Goal: Find specific page/section: Find specific page/section

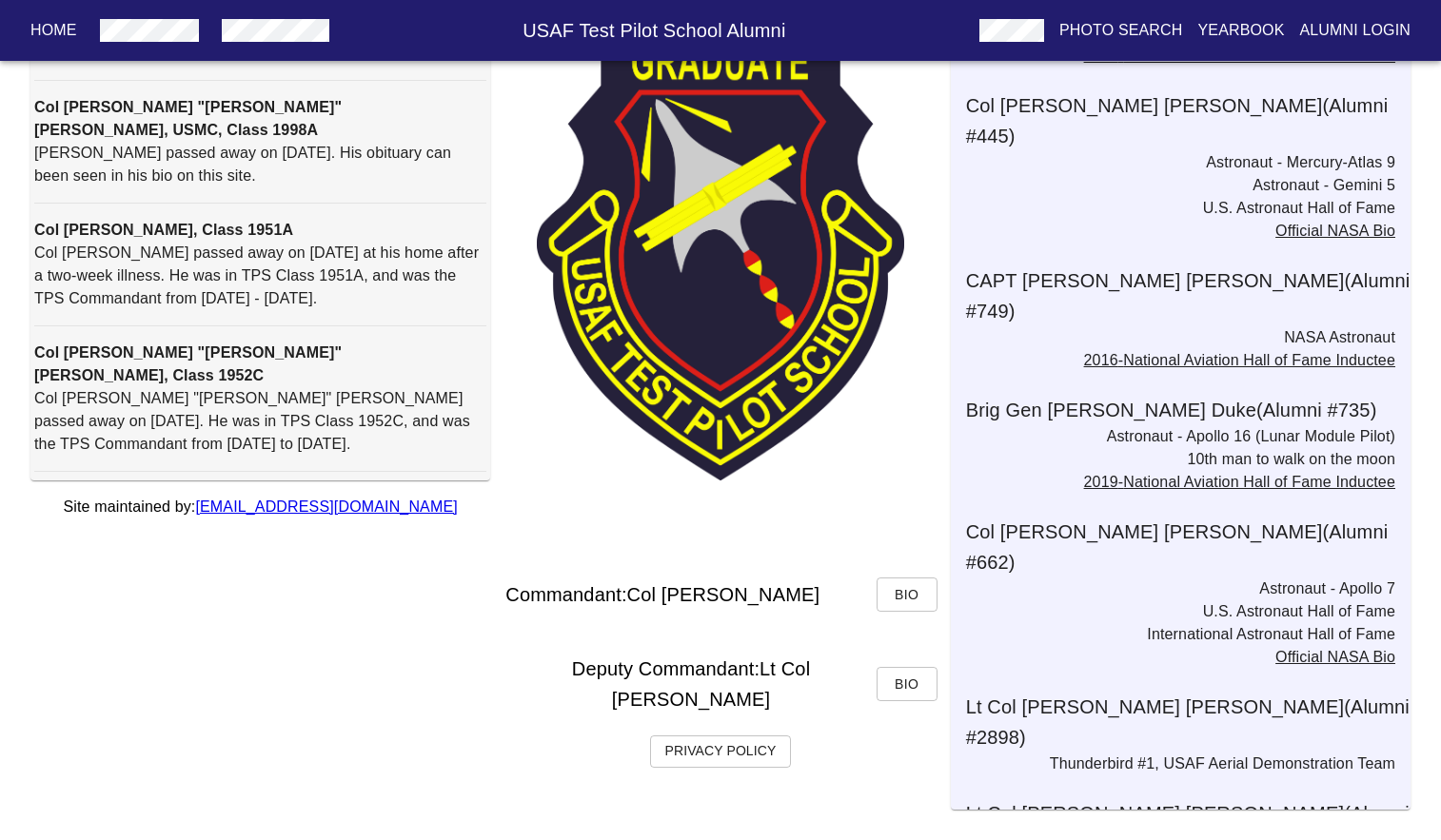
scroll to position [1808, 0]
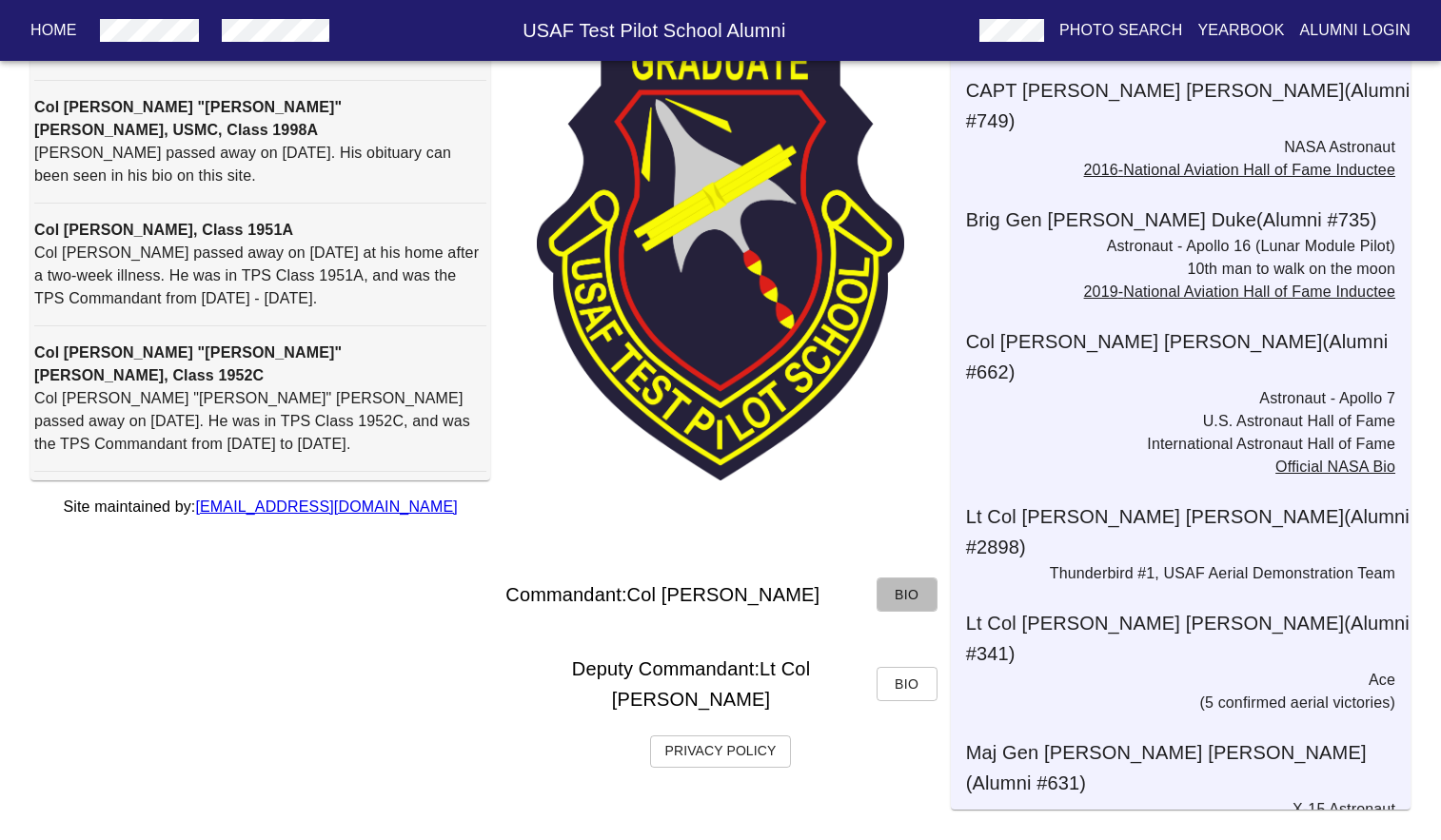
click at [891, 602] on button "Bio" at bounding box center [907, 595] width 61 height 35
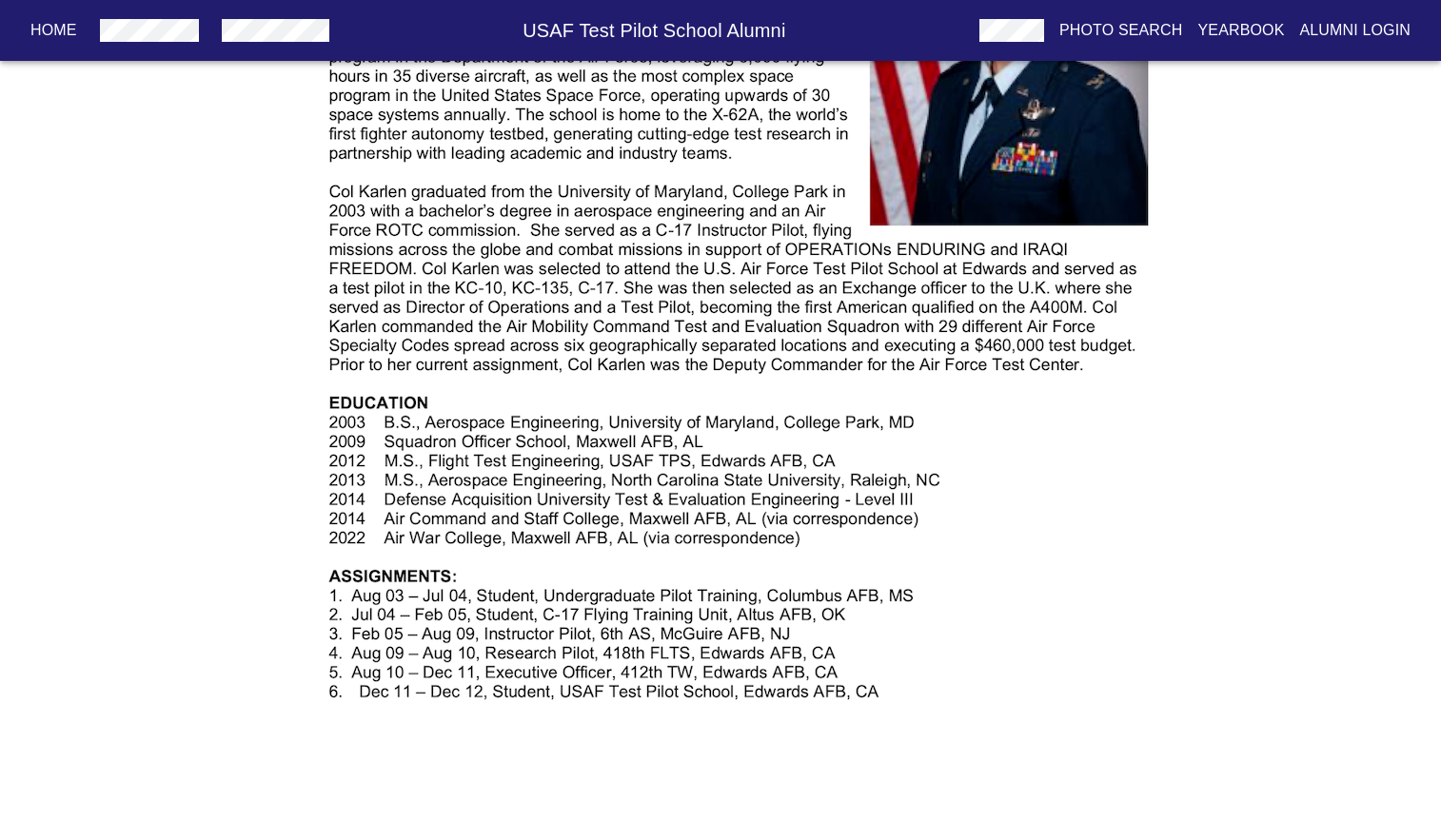
scroll to position [381, 0]
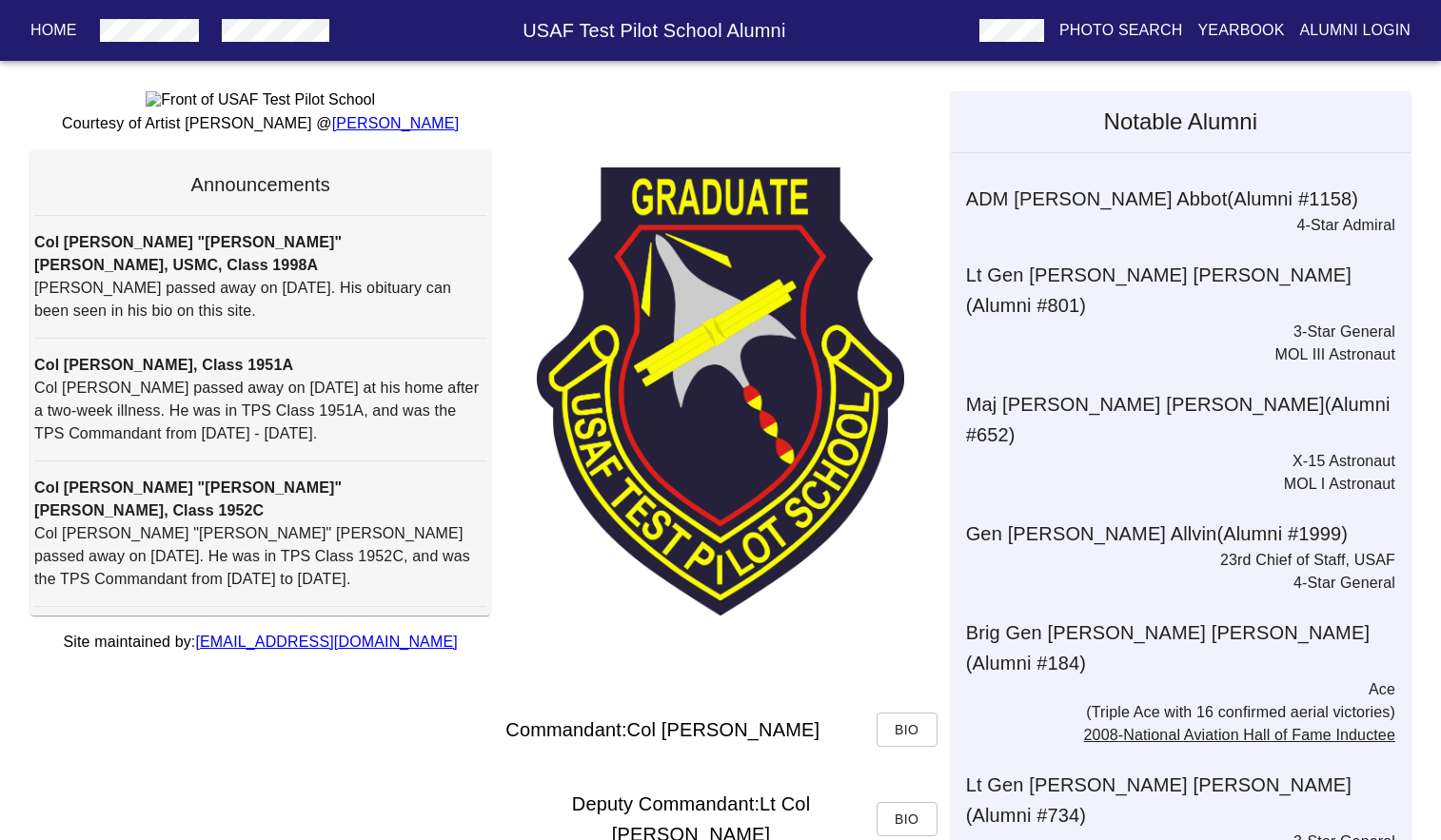
scroll to position [135, 0]
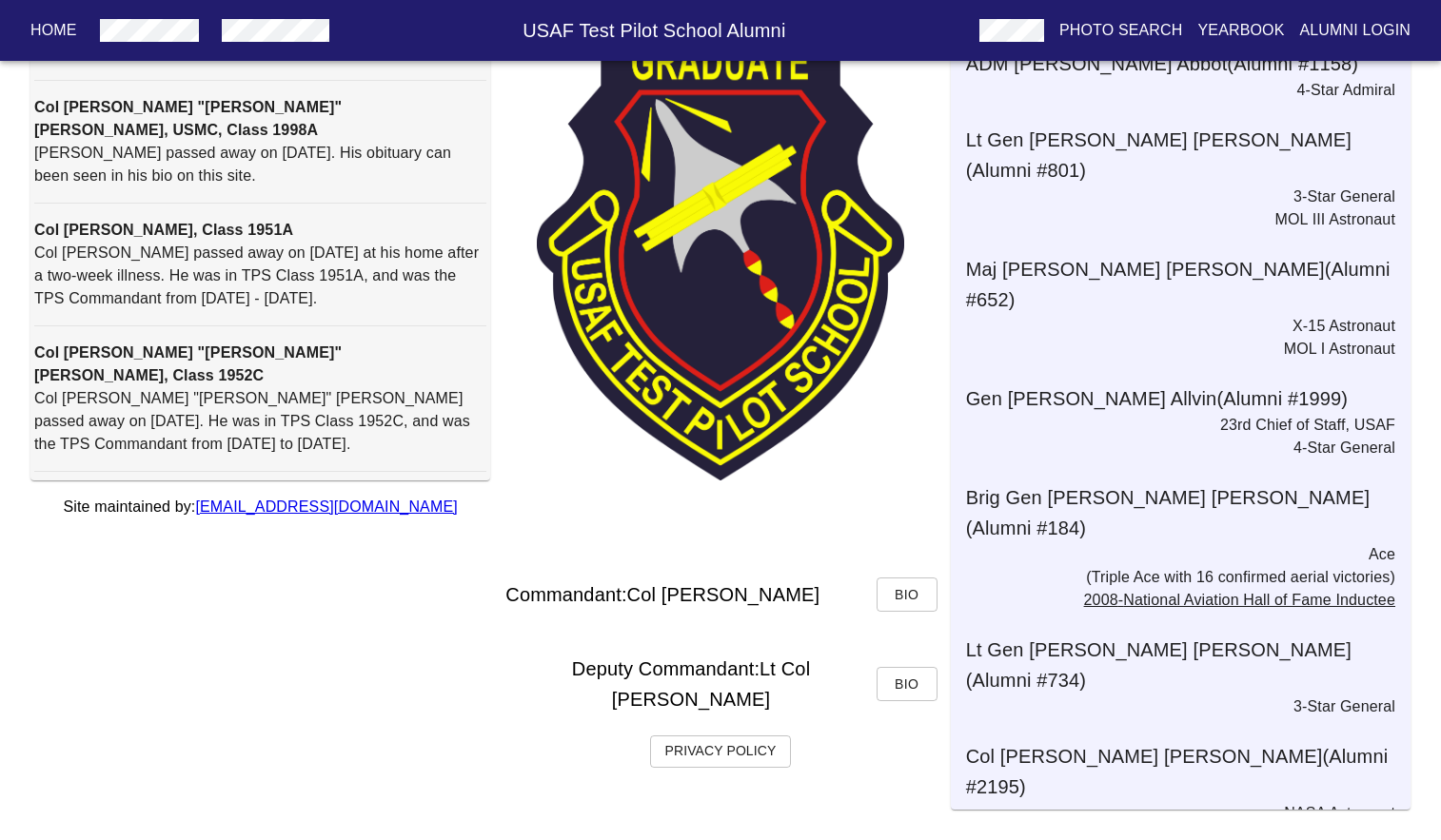
click at [903, 603] on span "Bio" at bounding box center [907, 595] width 30 height 23
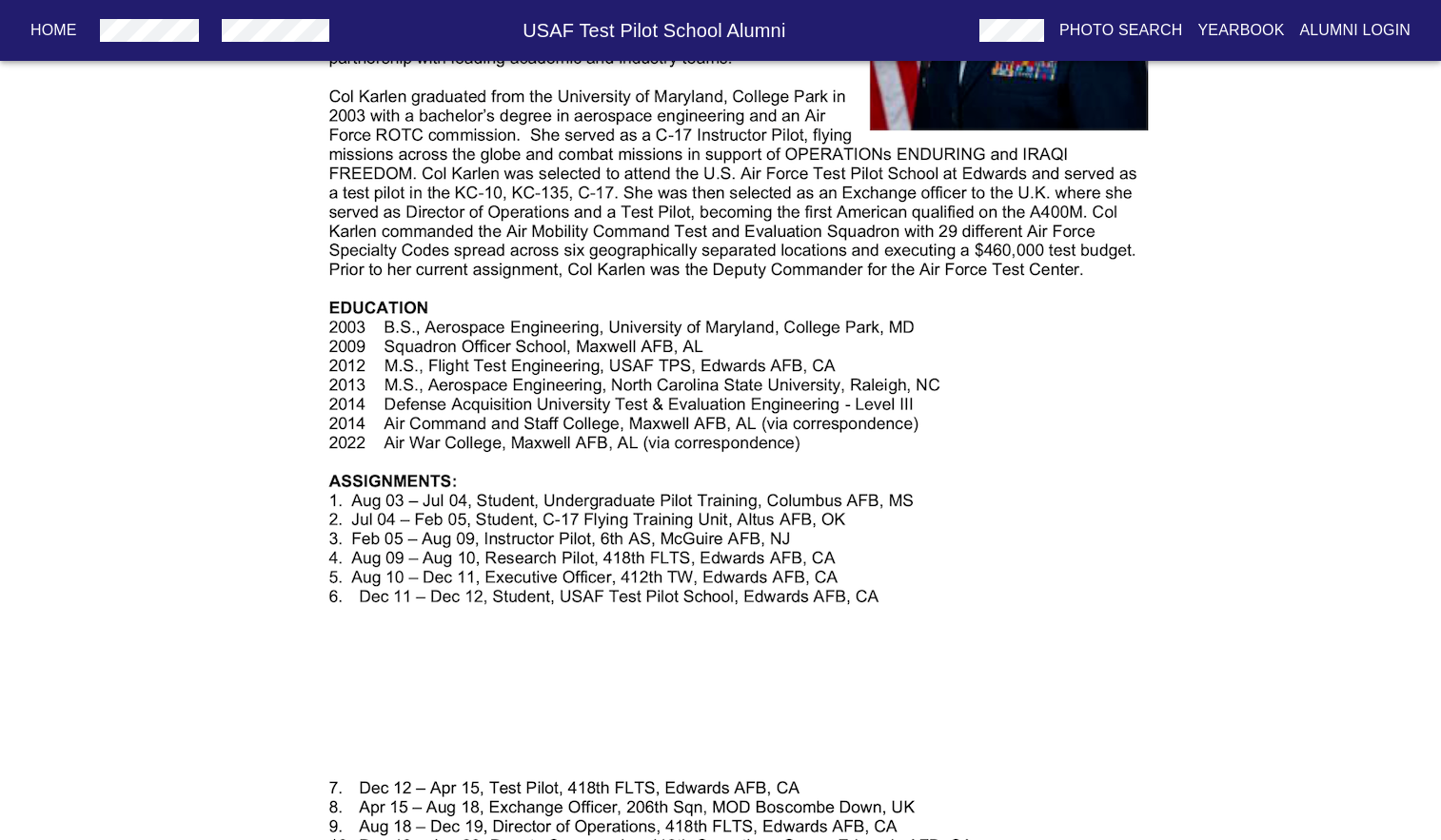
scroll to position [381, 0]
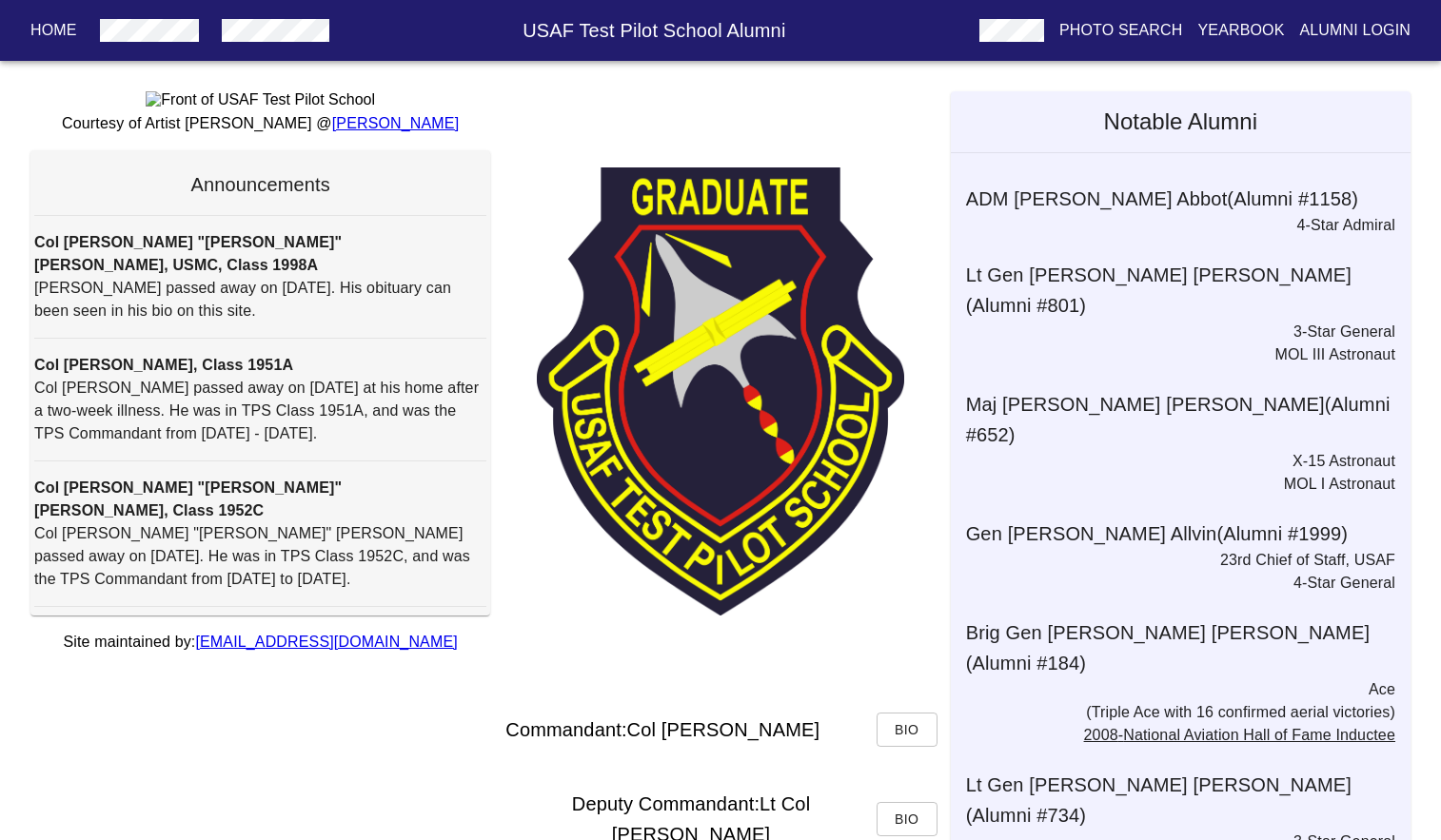
click at [892, 731] on span "Bio" at bounding box center [907, 731] width 30 height 23
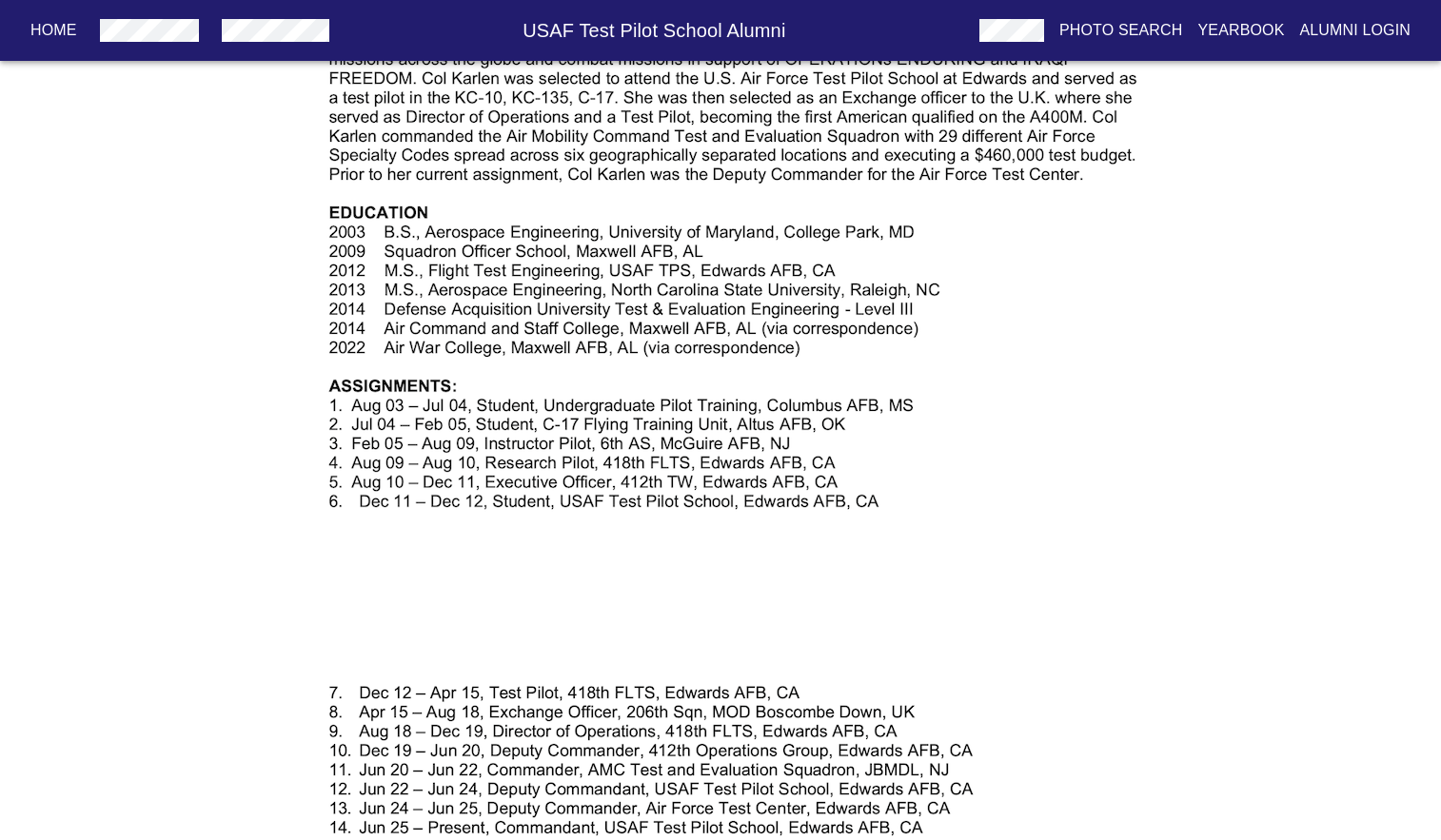
scroll to position [1142, 0]
